Goal: Task Accomplishment & Management: Use online tool/utility

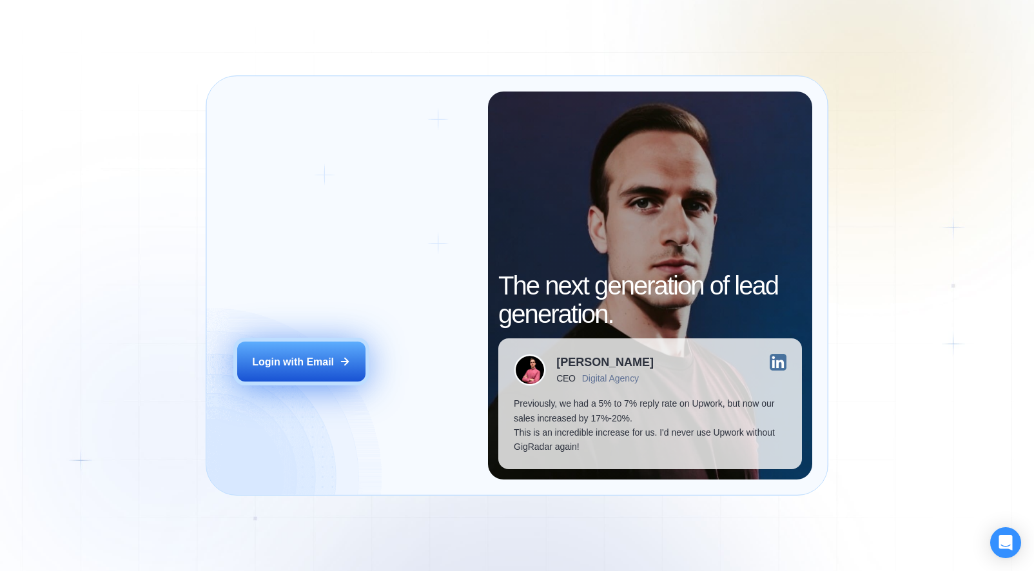
click at [321, 355] on div "Login with Email" at bounding box center [293, 361] width 82 height 14
